Goal: Task Accomplishment & Management: Use online tool/utility

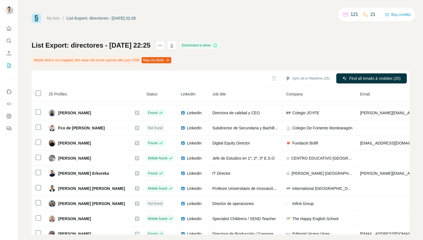
scroll to position [58, 0]
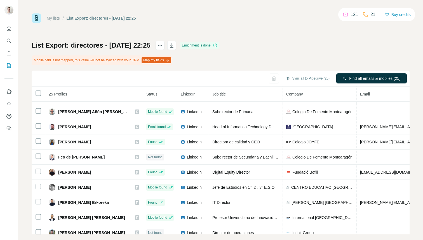
click at [164, 62] on button "Map my fields" at bounding box center [156, 60] width 30 height 6
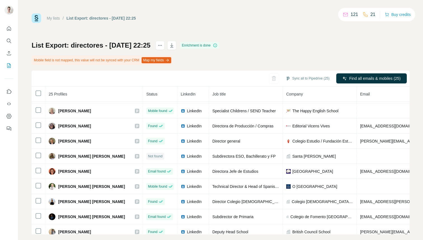
scroll to position [0, 0]
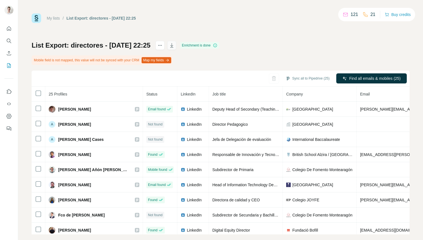
click at [173, 46] on icon "button" at bounding box center [171, 45] width 3 height 4
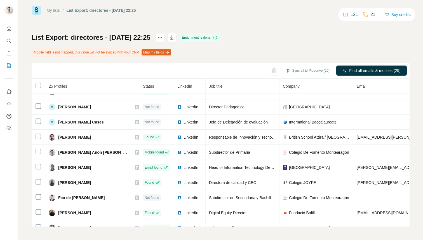
scroll to position [0, 3]
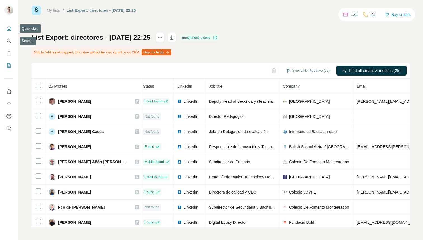
click at [12, 26] on button "Quick start" at bounding box center [8, 28] width 9 height 10
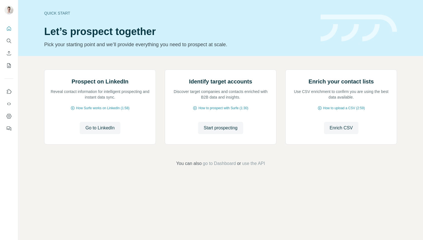
click at [10, 72] on div at bounding box center [9, 76] width 18 height 113
click at [10, 68] on button "My lists" at bounding box center [8, 65] width 9 height 10
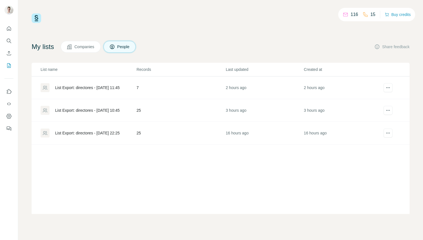
click at [155, 112] on td "25" at bounding box center [180, 110] width 89 height 23
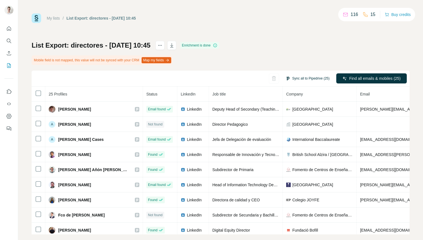
click at [324, 78] on button "Sync all to Pipedrive (25)" at bounding box center [307, 78] width 52 height 8
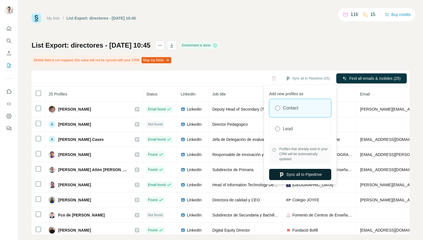
click at [310, 173] on button "Sync all to Pipedrive" at bounding box center [300, 174] width 62 height 11
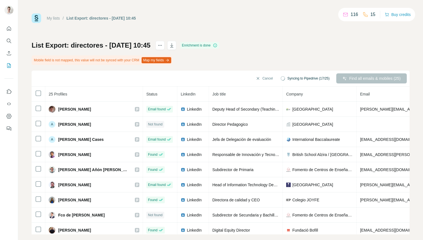
click at [349, 14] on div "116" at bounding box center [349, 14] width 15 height 7
click at [352, 13] on p "116" at bounding box center [354, 14] width 8 height 7
click at [351, 26] on div "My lists / List Export: directores - [DATE] 10:45 116 15 Buy credits List Expor…" at bounding box center [221, 123] width 378 height 221
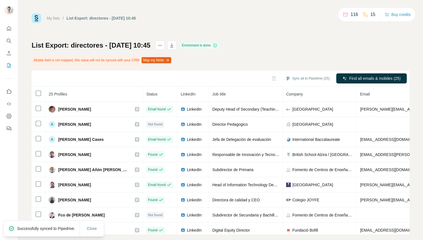
scroll to position [8, 0]
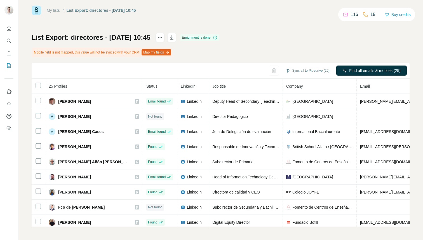
click at [171, 53] on button "Map my fields" at bounding box center [156, 52] width 30 height 6
